Goal: Transaction & Acquisition: Purchase product/service

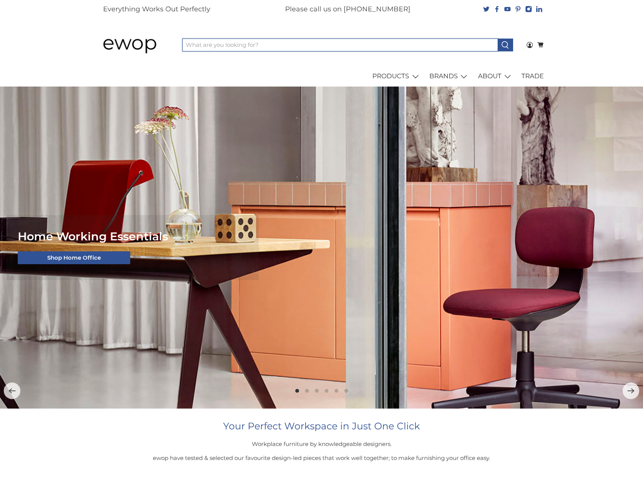
click at [218, 45] on input "What are you looking for?" at bounding box center [340, 45] width 316 height 13
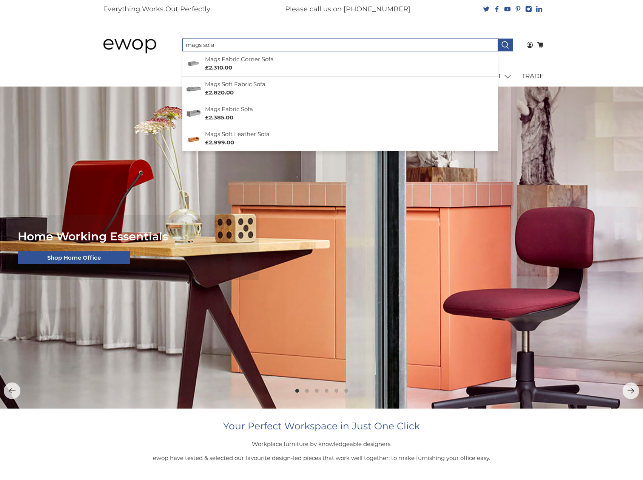
type input "mags sofa"
click at [498, 39] on button at bounding box center [505, 45] width 15 height 13
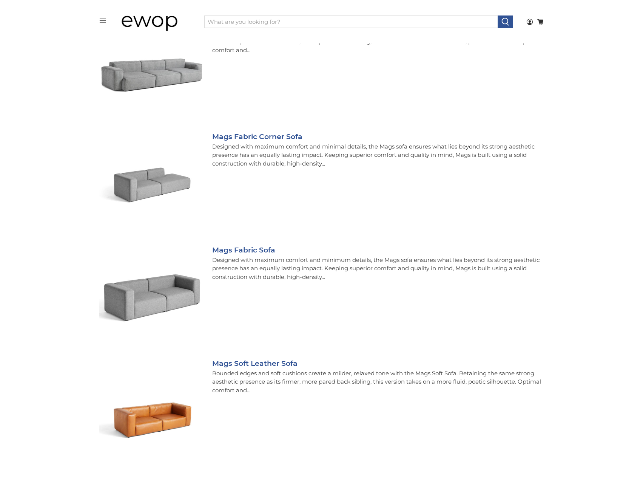
scroll to position [151, 0]
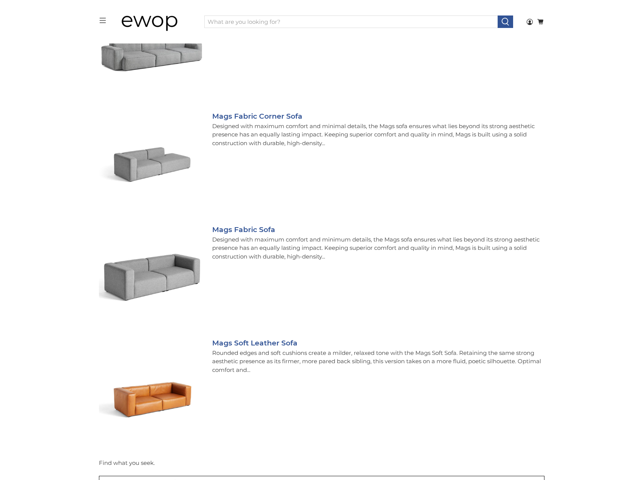
click at [245, 348] on h5 "Mags Soft Leather Sofa" at bounding box center [378, 343] width 332 height 11
click at [248, 343] on link "Mags Soft Leather Sofa" at bounding box center [254, 342] width 85 height 9
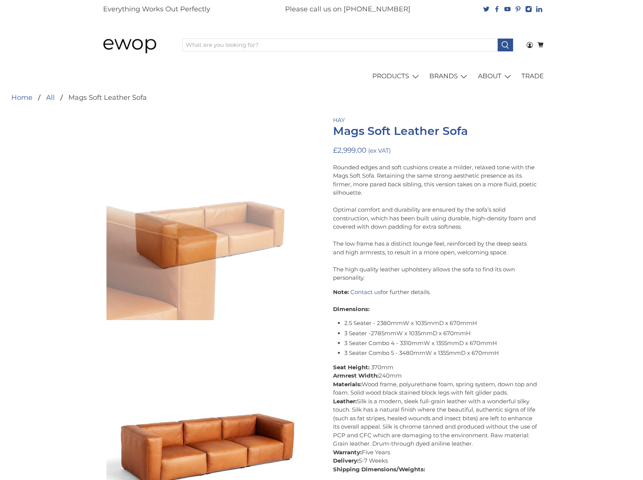
click at [348, 185] on p "Rounded edges and soft cushions create a milder, relaxed tone with the Mags Sof…" at bounding box center [435, 222] width 204 height 119
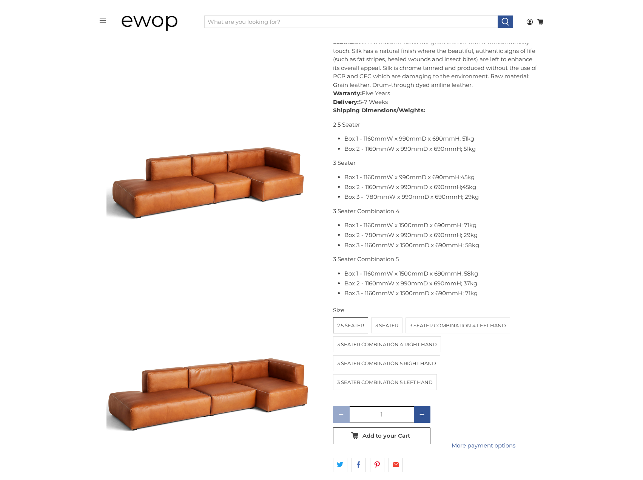
scroll to position [682, 0]
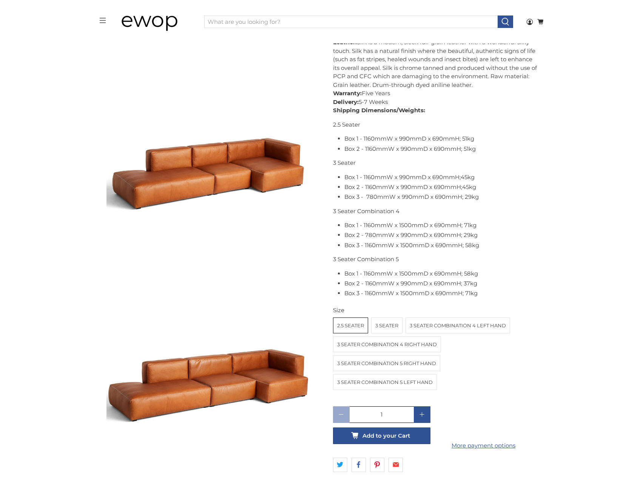
click at [413, 441] on button "Add to your Cart" at bounding box center [381, 435] width 97 height 17
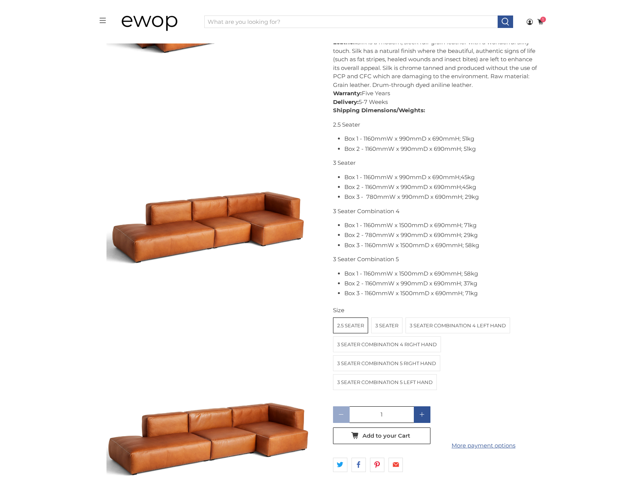
scroll to position [530, 0]
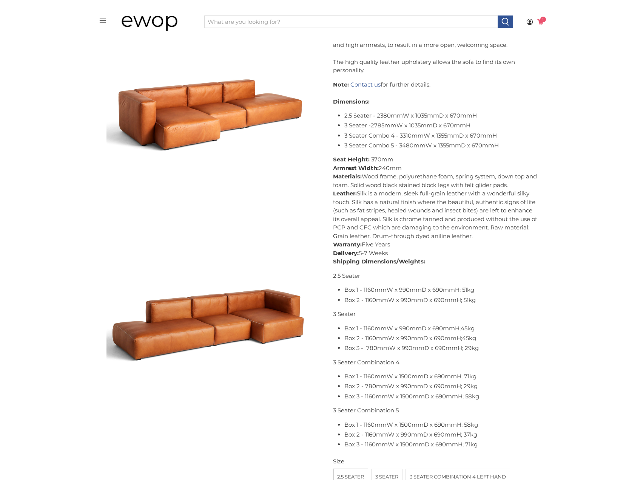
click at [544, 23] on icon at bounding box center [540, 22] width 7 height 7
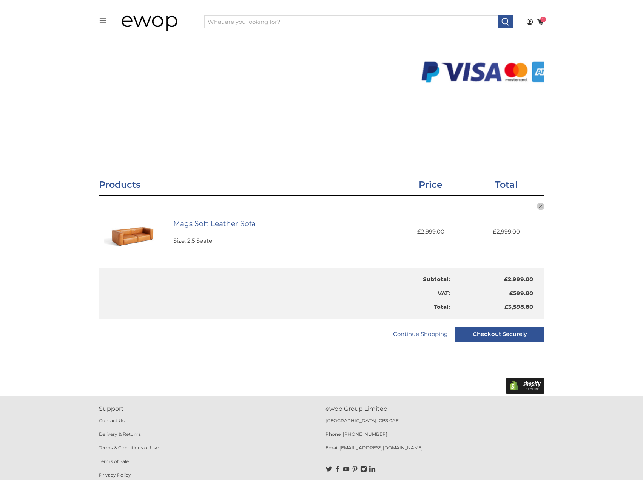
scroll to position [54, 0]
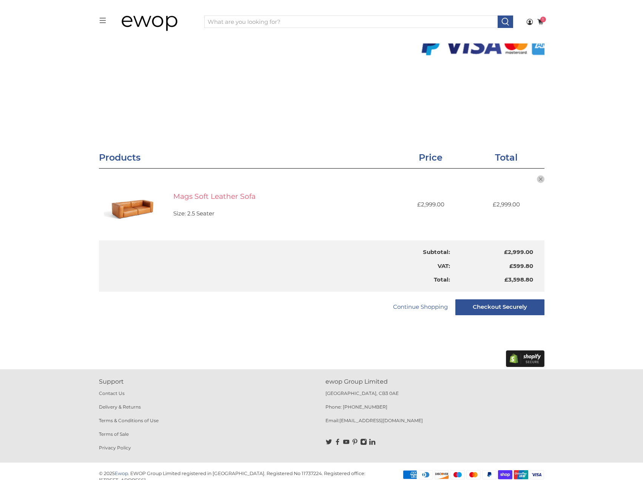
click at [187, 198] on link "Mags Soft Leather Sofa" at bounding box center [214, 196] width 82 height 9
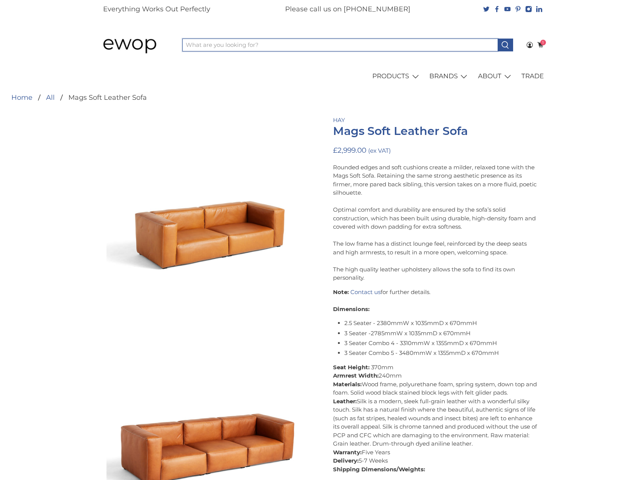
click at [240, 43] on input "What are you looking for?" at bounding box center [340, 45] width 316 height 13
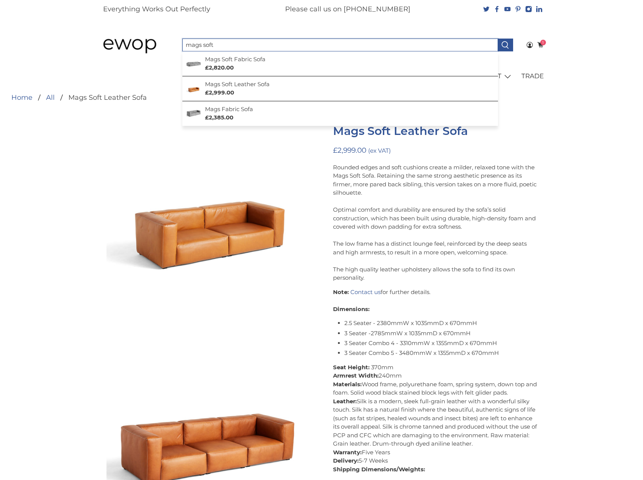
type input "mags soft"
click at [498, 39] on button at bounding box center [505, 45] width 15 height 13
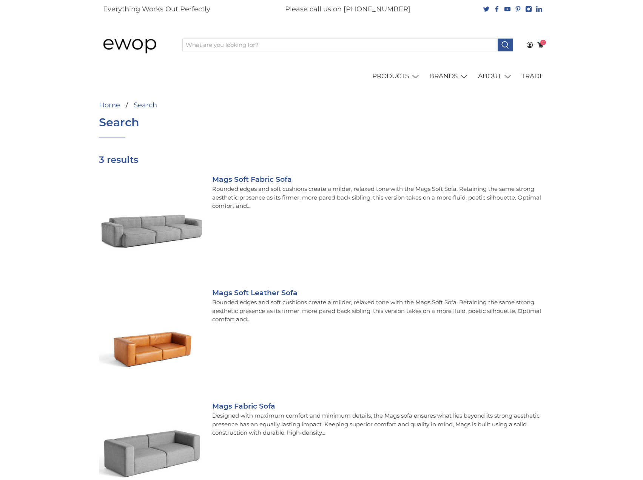
click at [183, 350] on img at bounding box center [152, 340] width 106 height 106
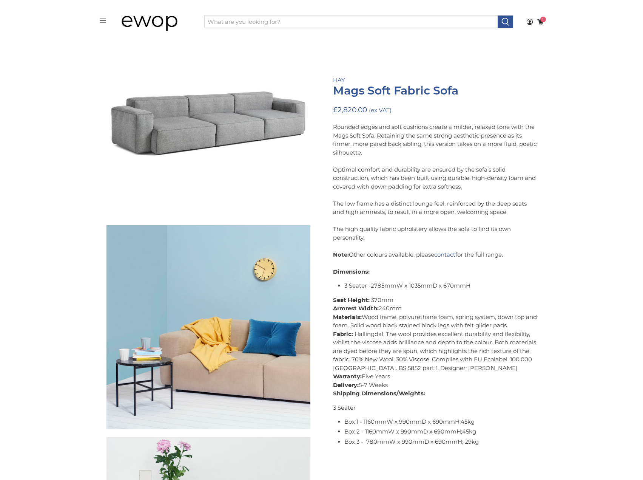
scroll to position [77, 0]
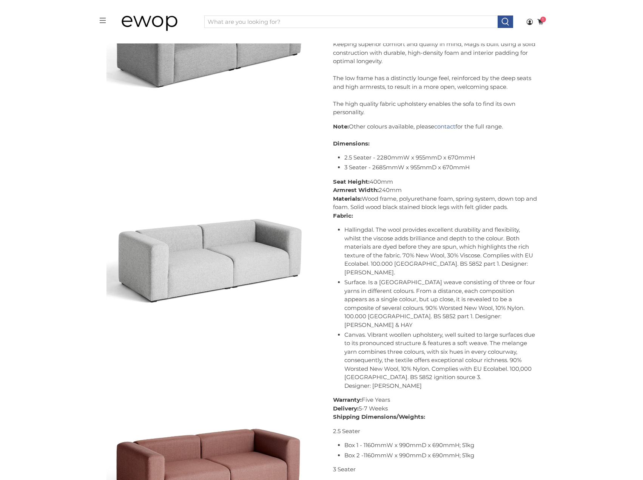
scroll to position [151, 0]
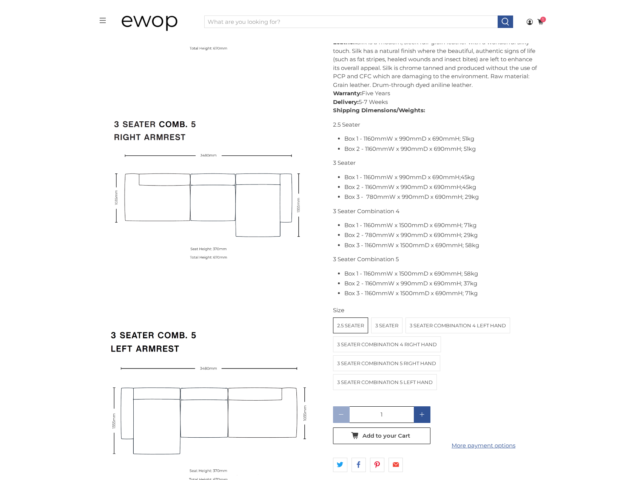
scroll to position [3175, 0]
click at [386, 328] on label "3 Seater" at bounding box center [387, 325] width 31 height 15
click at [0, 0] on input "3 Seater" at bounding box center [0, 0] width 0 height 0
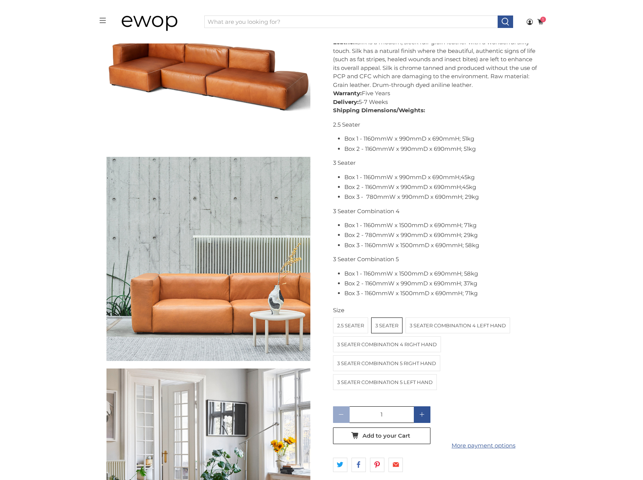
click at [337, 322] on label "2.5 Seater" at bounding box center [351, 325] width 34 height 15
click at [0, 0] on input "2.5 Seater" at bounding box center [0, 0] width 0 height 0
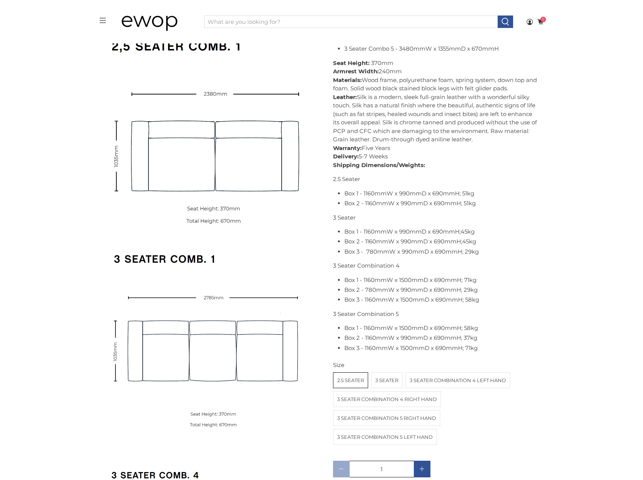
scroll to position [2390, 0]
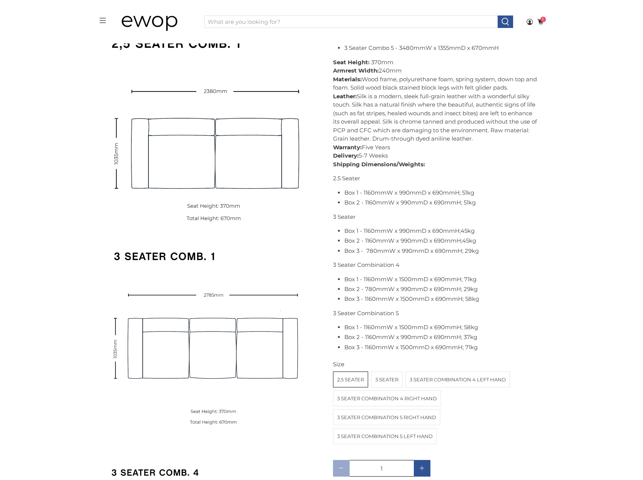
click at [393, 379] on label "3 Seater" at bounding box center [387, 379] width 31 height 15
click at [0, 0] on input "3 Seater" at bounding box center [0, 0] width 0 height 0
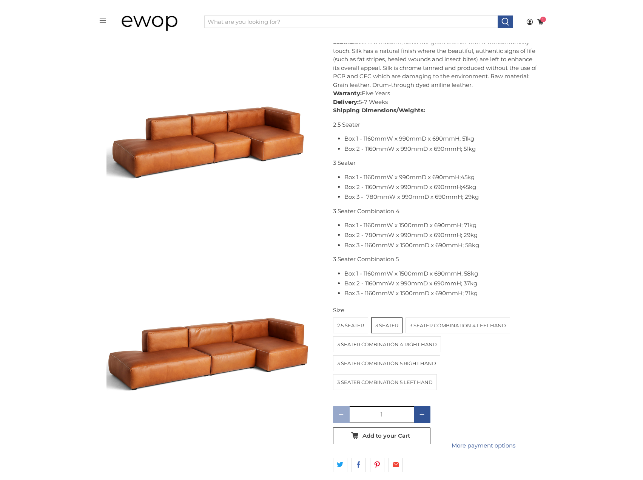
click at [340, 321] on label "2.5 Seater" at bounding box center [351, 325] width 34 height 15
click at [0, 0] on input "2.5 Seater" at bounding box center [0, 0] width 0 height 0
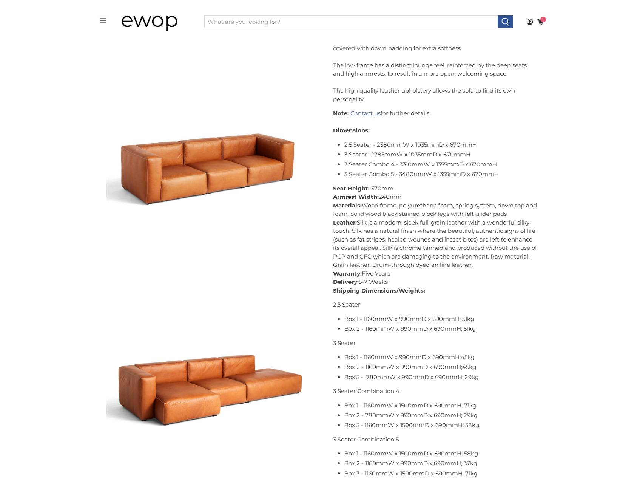
scroll to position [275, 0]
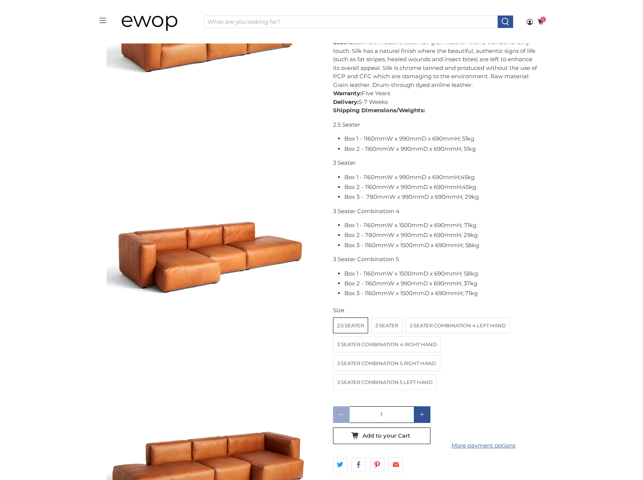
click at [381, 328] on label "3 Seater" at bounding box center [387, 325] width 31 height 15
click at [0, 0] on input "3 Seater" at bounding box center [0, 0] width 0 height 0
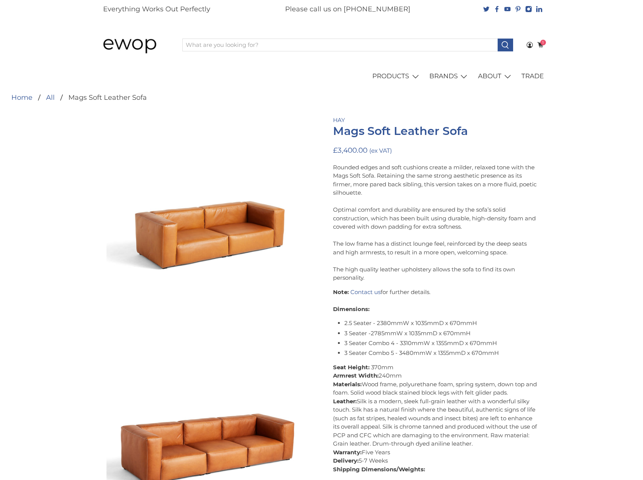
drag, startPoint x: 352, startPoint y: 9, endPoint x: 388, endPoint y: 6, distance: 36.0
click at [388, 6] on p "Please call us on [PHONE_NUMBER]" at bounding box center [347, 9] width 125 height 10
click at [395, 6] on p "Please call us on [PHONE_NUMBER]" at bounding box center [347, 9] width 125 height 10
click at [371, 237] on p "Rounded edges and soft cushions create a milder, relaxed tone with the Mags Sof…" at bounding box center [435, 222] width 204 height 119
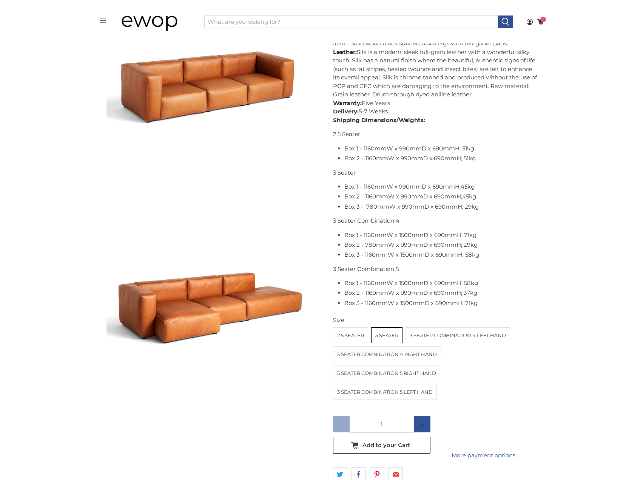
scroll to position [340, 0]
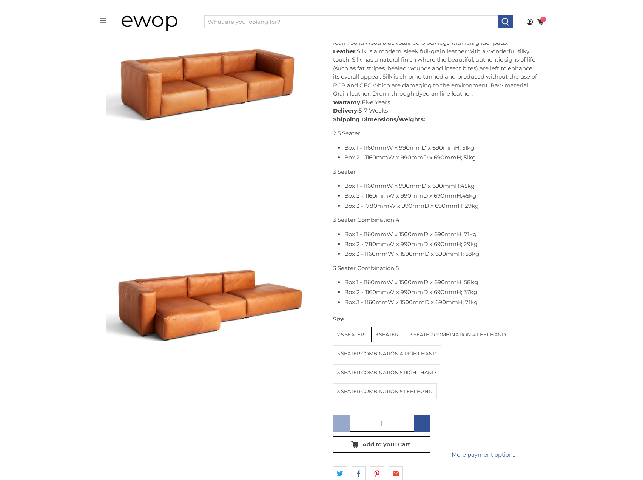
click at [351, 338] on label "2.5 Seater" at bounding box center [351, 334] width 34 height 15
click at [0, 0] on input "2.5 Seater" at bounding box center [0, 0] width 0 height 0
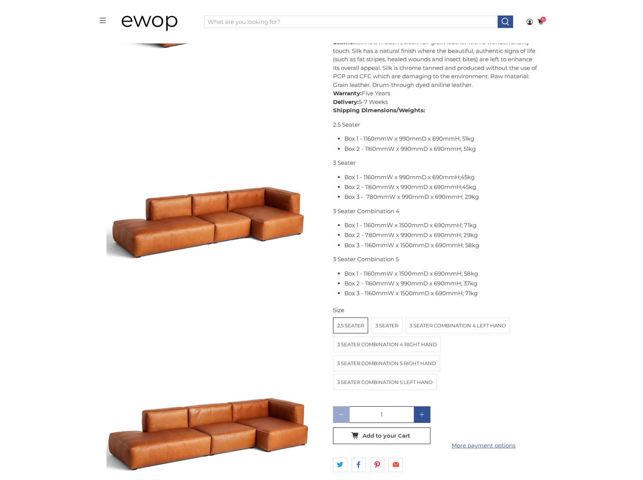
scroll to position [641, 0]
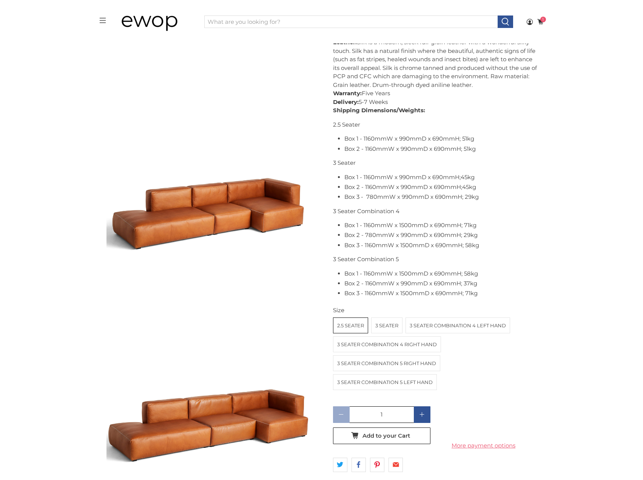
click at [510, 450] on link "More payment options" at bounding box center [483, 445] width 97 height 9
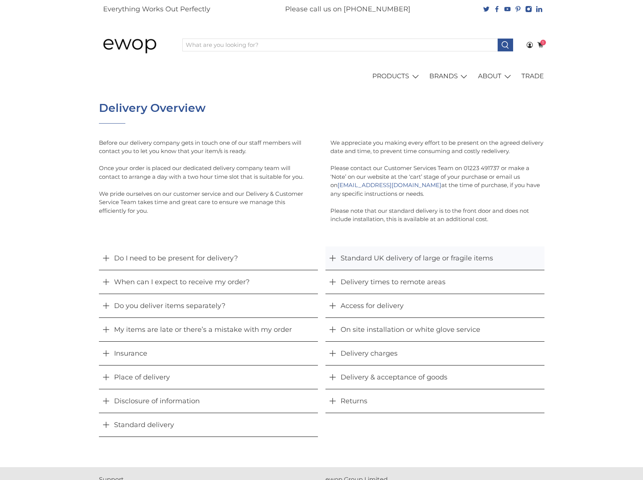
click at [399, 263] on button "Standard UK delivery of large or fragile items" at bounding box center [435, 257] width 219 height 23
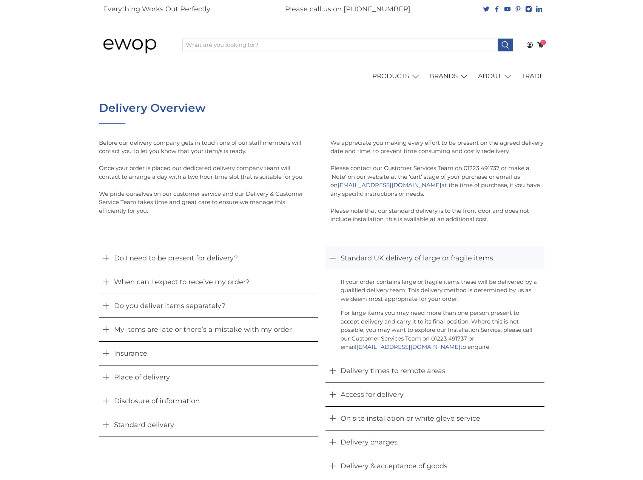
click at [399, 260] on button "Standard UK delivery of large or fragile items" at bounding box center [435, 257] width 219 height 23
